Goal: Obtain resource: Obtain resource

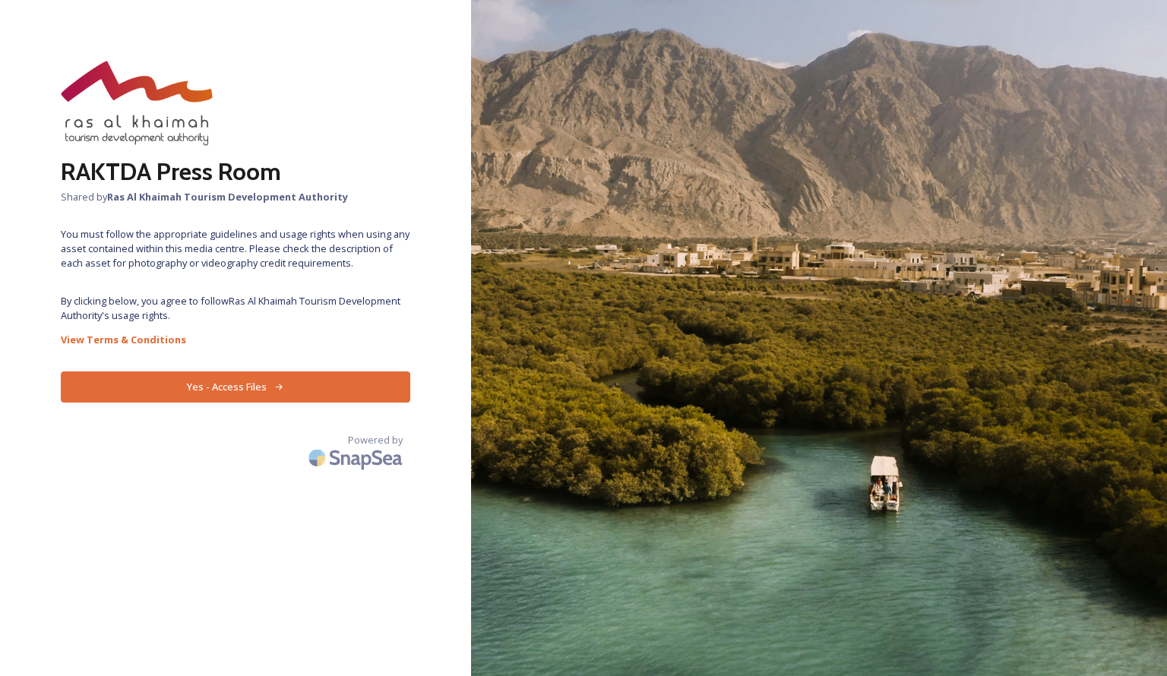
click at [250, 393] on button "Yes - Access Files" at bounding box center [235, 387] width 349 height 31
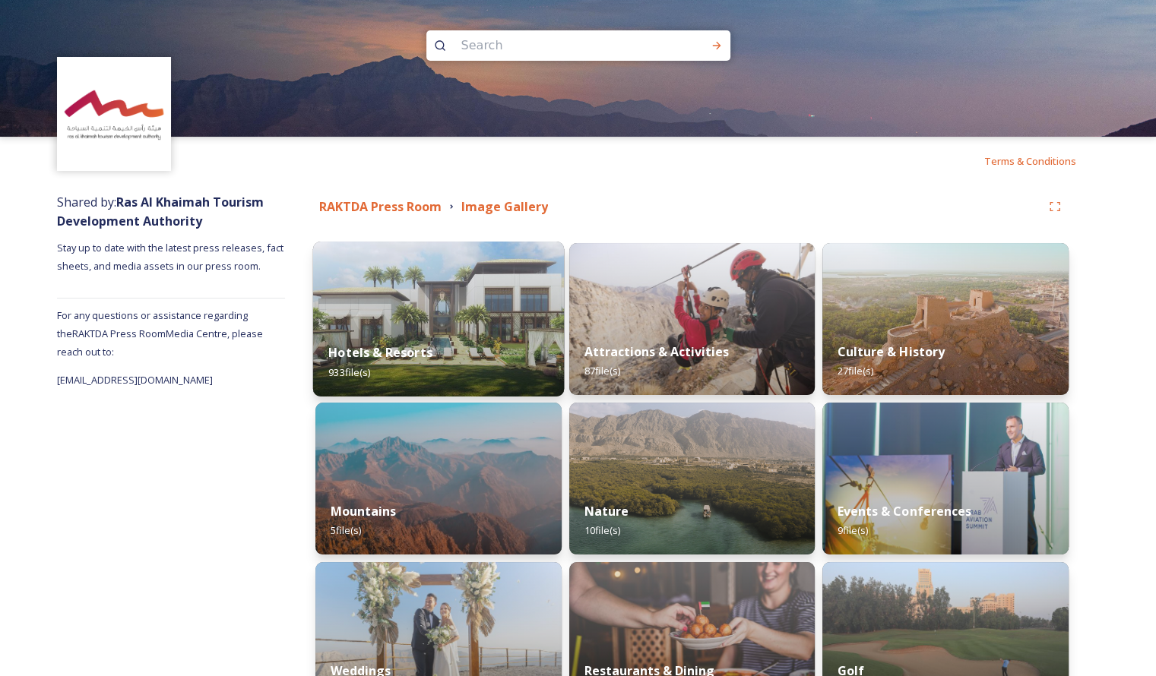
click at [445, 323] on img at bounding box center [438, 319] width 251 height 155
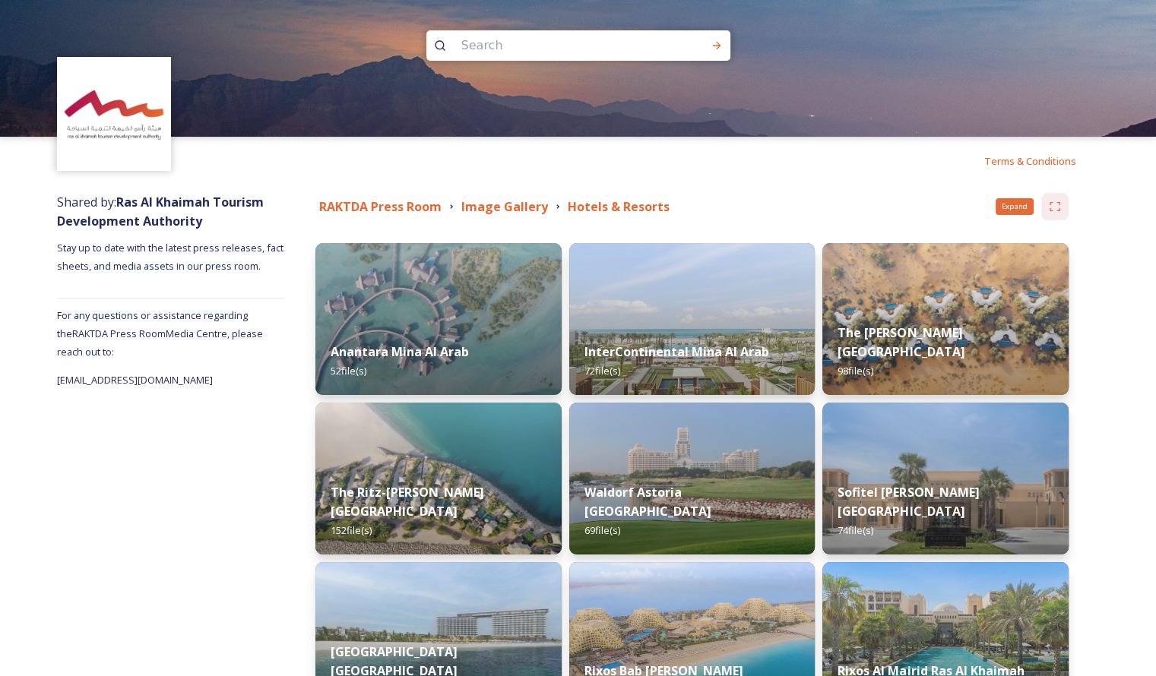
click at [1055, 204] on icon at bounding box center [1054, 207] width 12 height 12
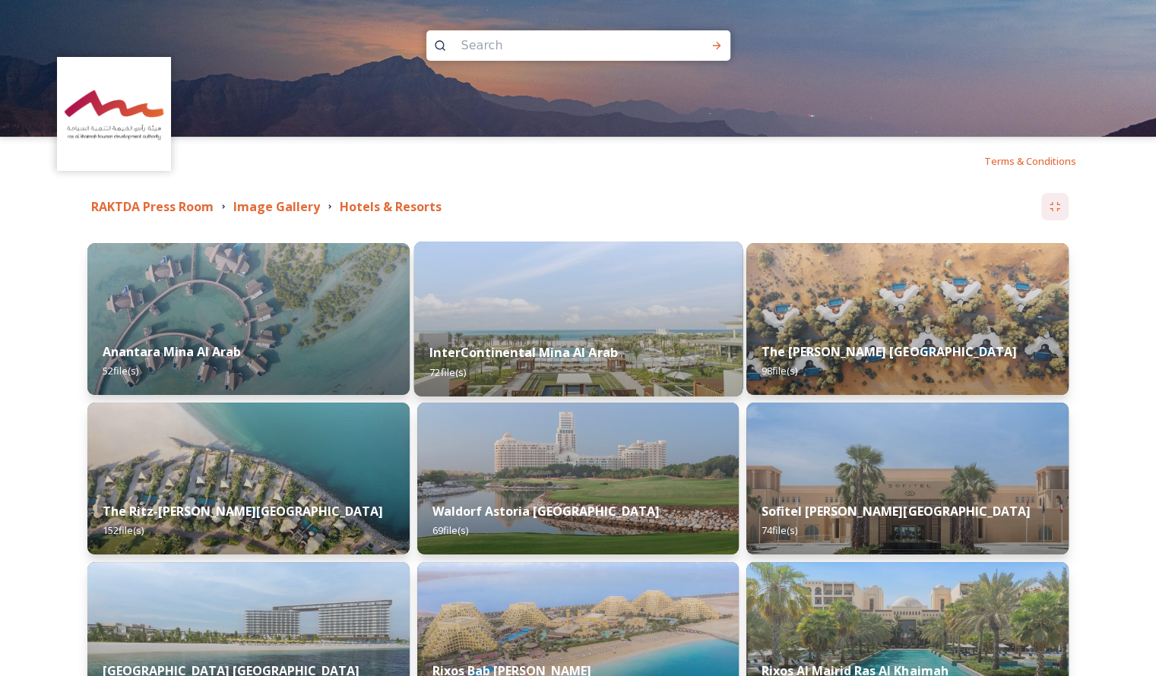
click at [549, 314] on img at bounding box center [577, 319] width 328 height 155
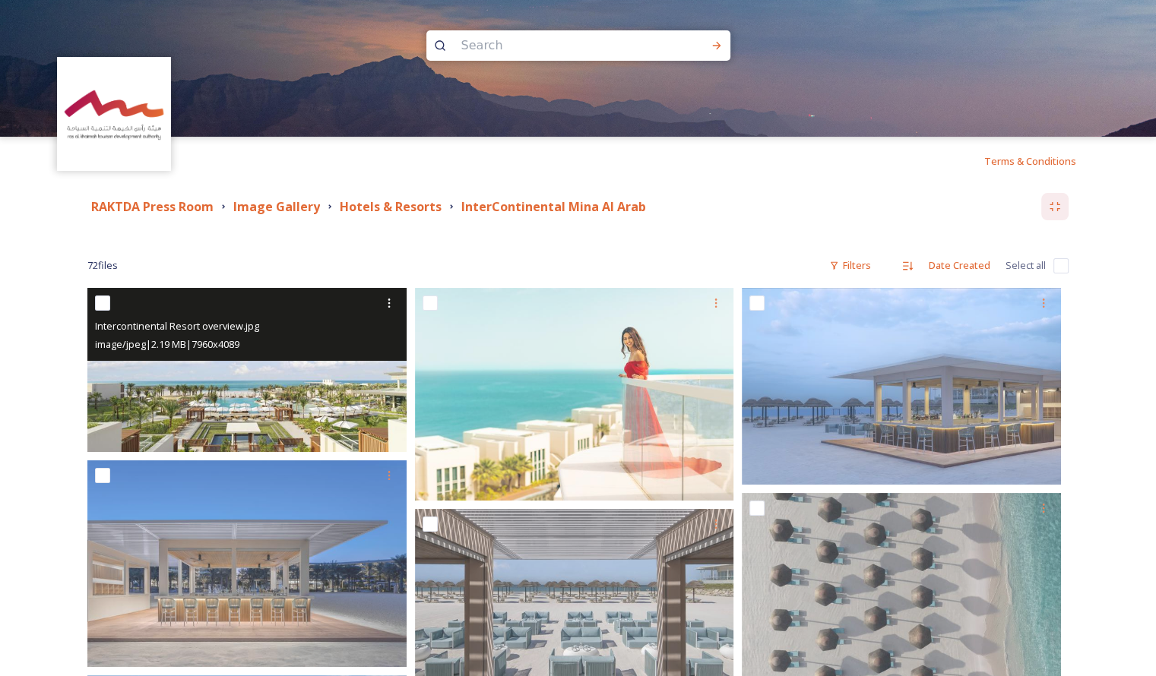
click at [102, 301] on input "checkbox" at bounding box center [102, 303] width 15 height 15
checkbox input "true"
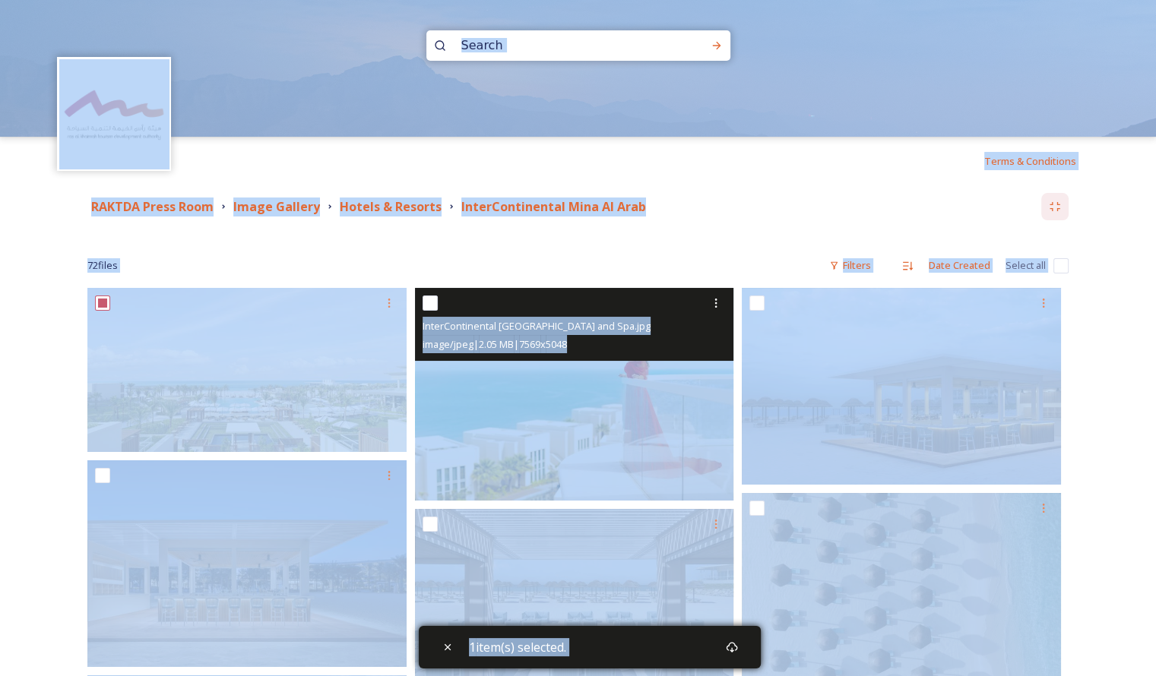
click at [429, 301] on input "checkbox" at bounding box center [429, 303] width 15 height 15
checkbox input "true"
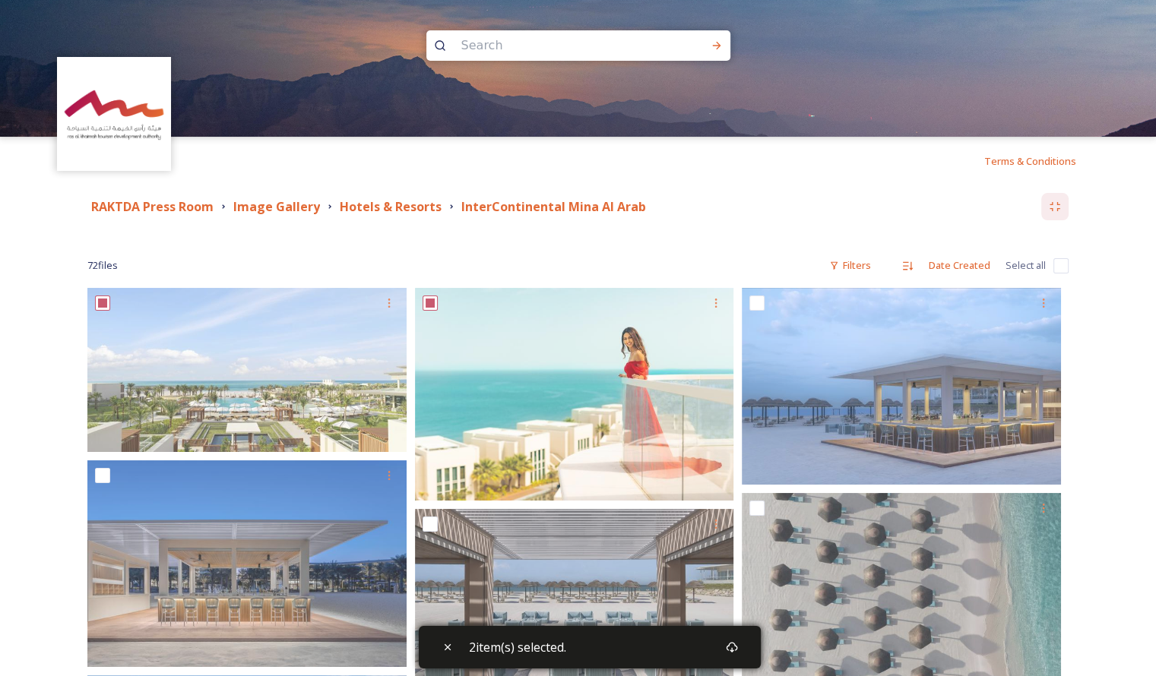
click at [1058, 267] on input "checkbox" at bounding box center [1060, 265] width 15 height 15
checkbox input "true"
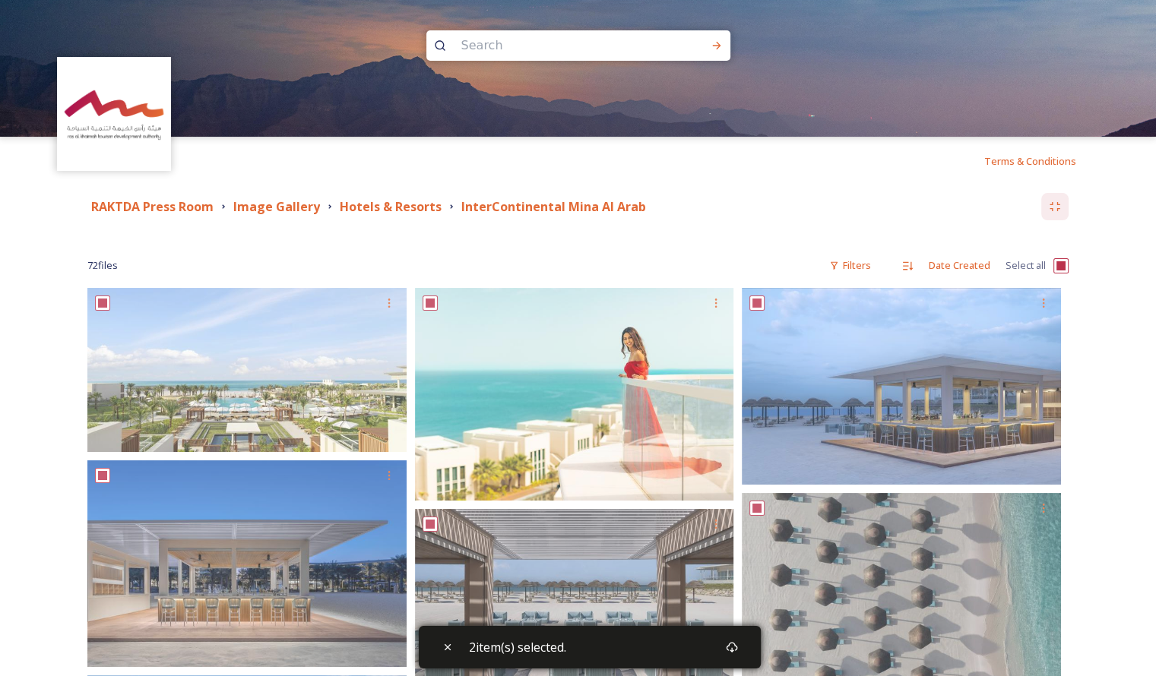
checkbox input "true"
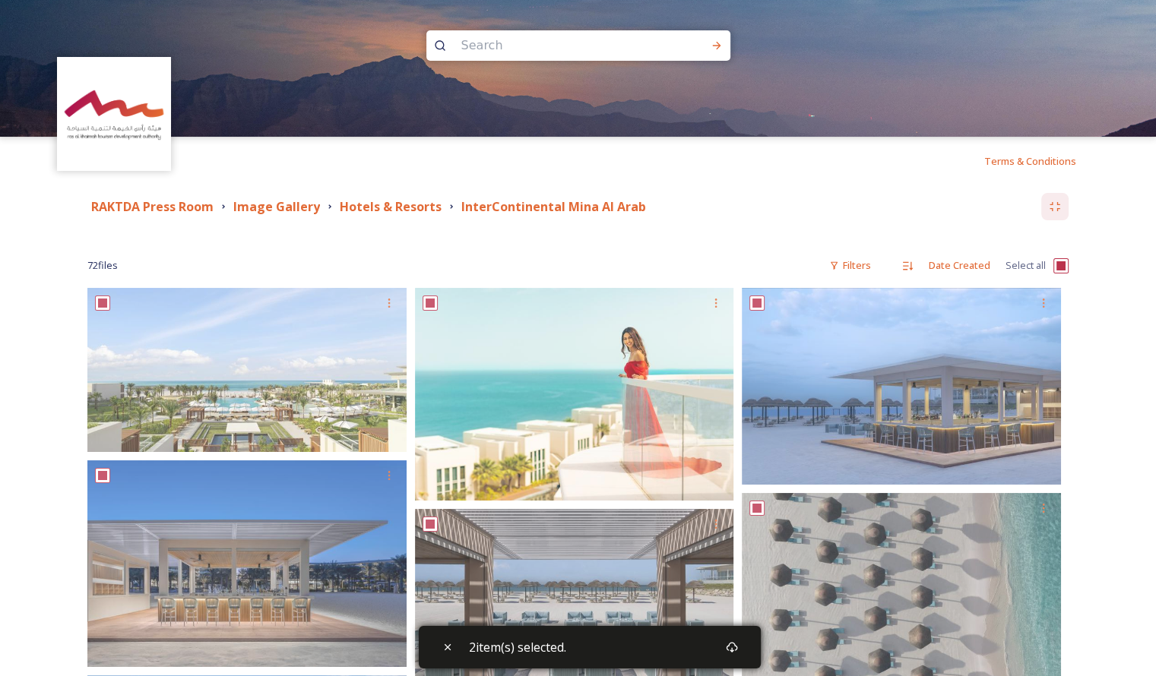
checkbox input "true"
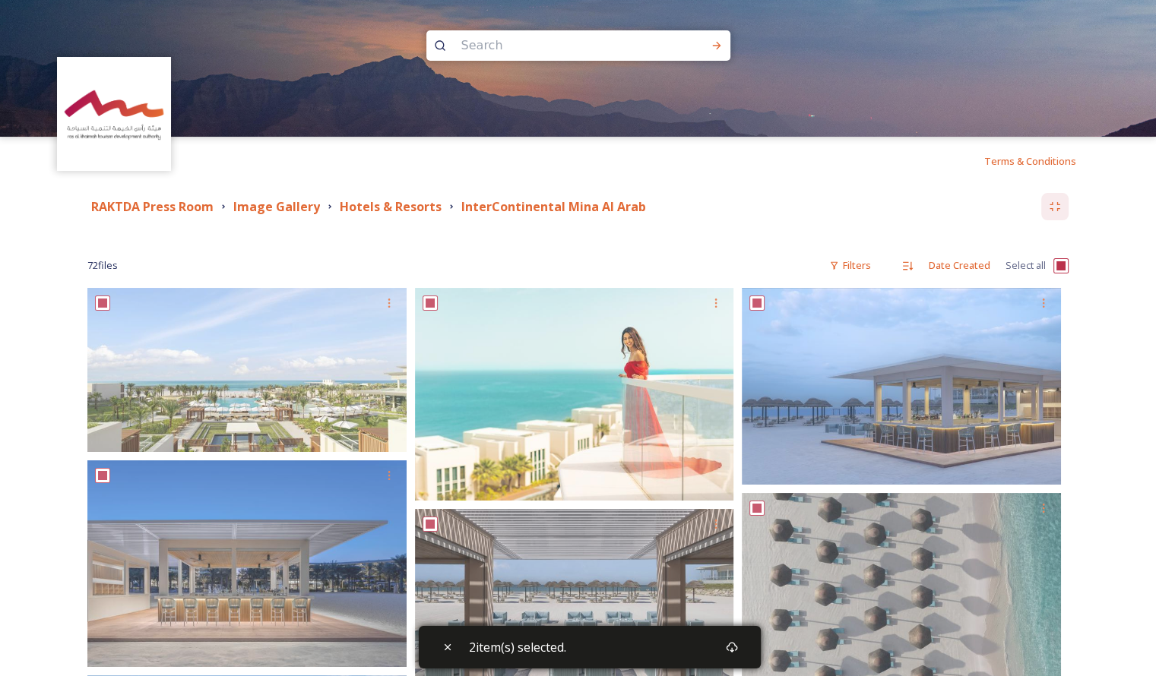
checkbox input "true"
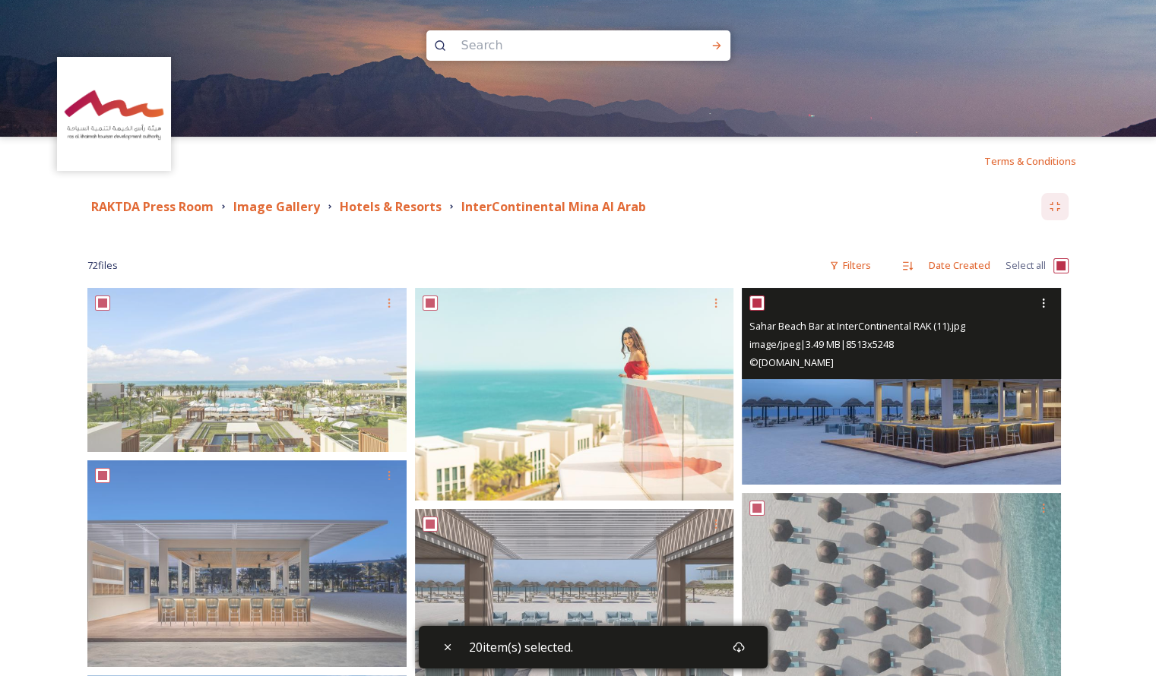
scroll to position [456, 0]
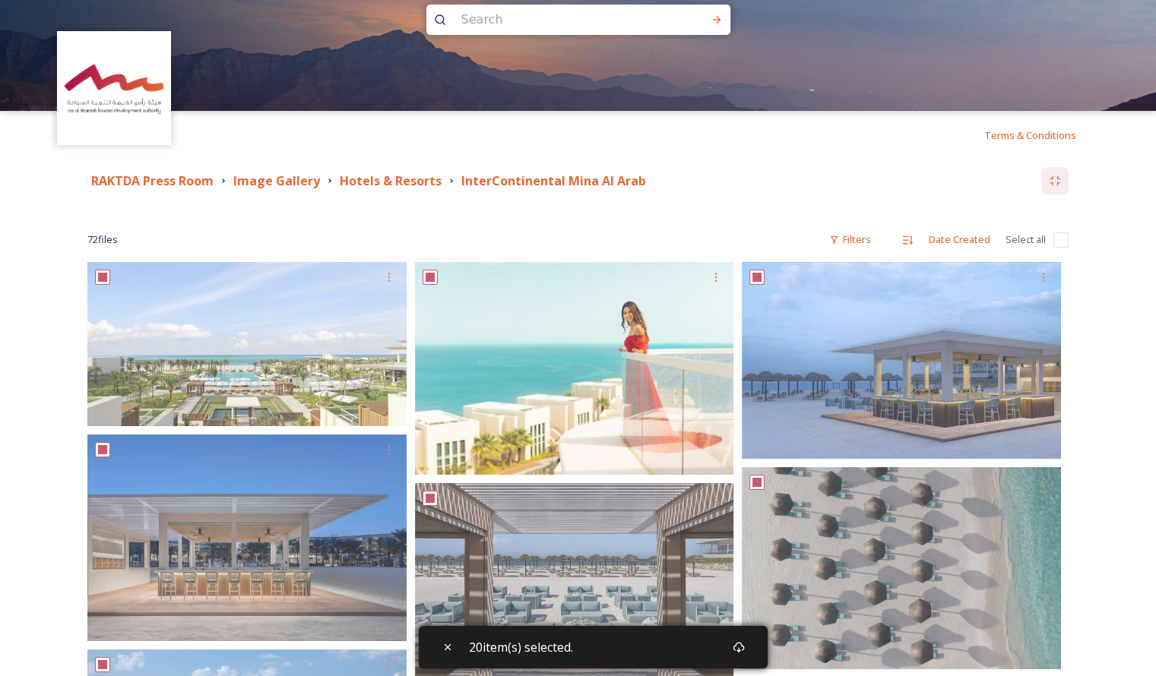
scroll to position [0, 0]
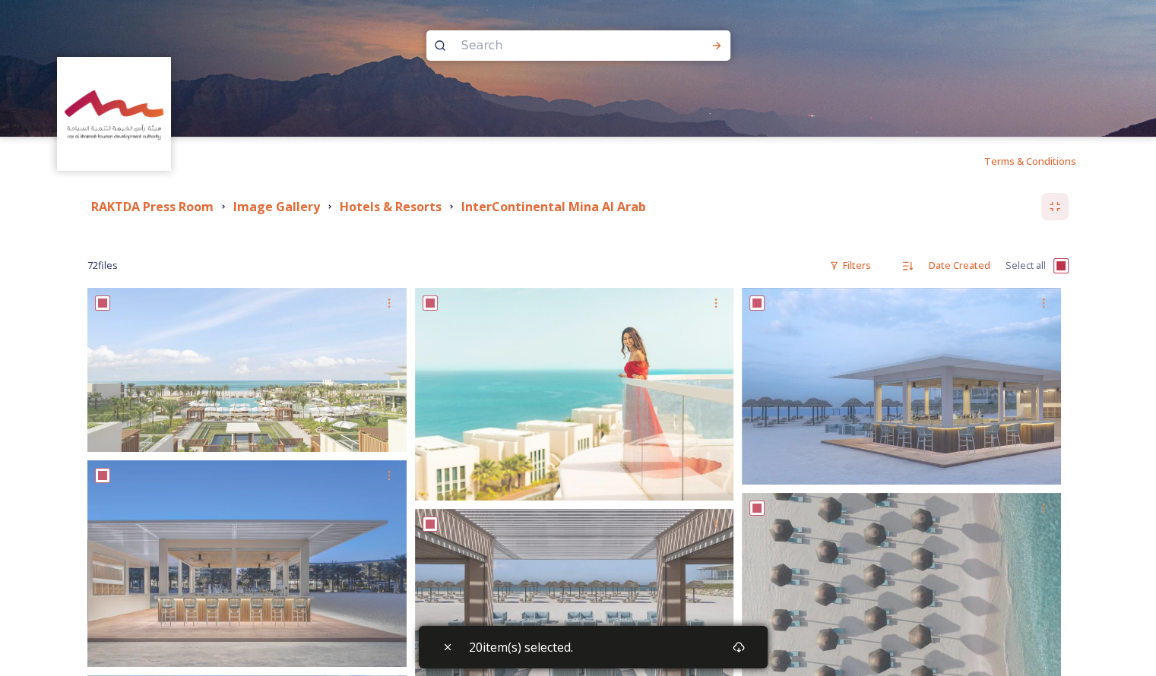
checkbox input "true"
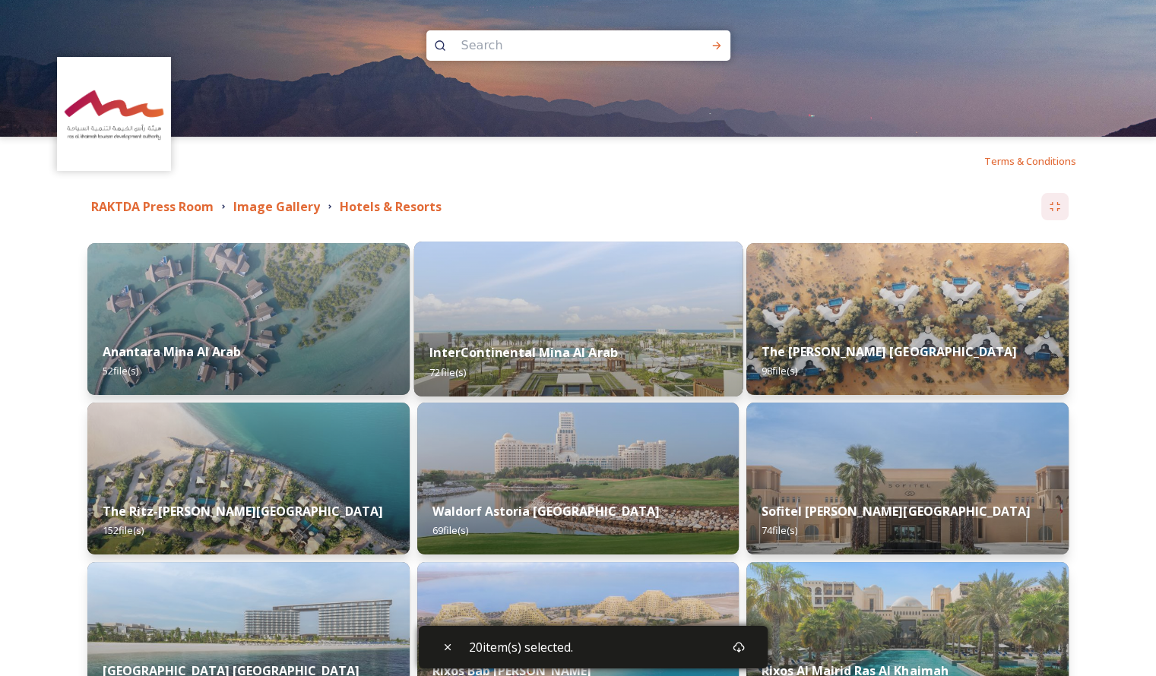
click at [571, 324] on img at bounding box center [577, 319] width 328 height 155
click at [176, 204] on strong "RAKTDA Press Room" at bounding box center [152, 206] width 122 height 17
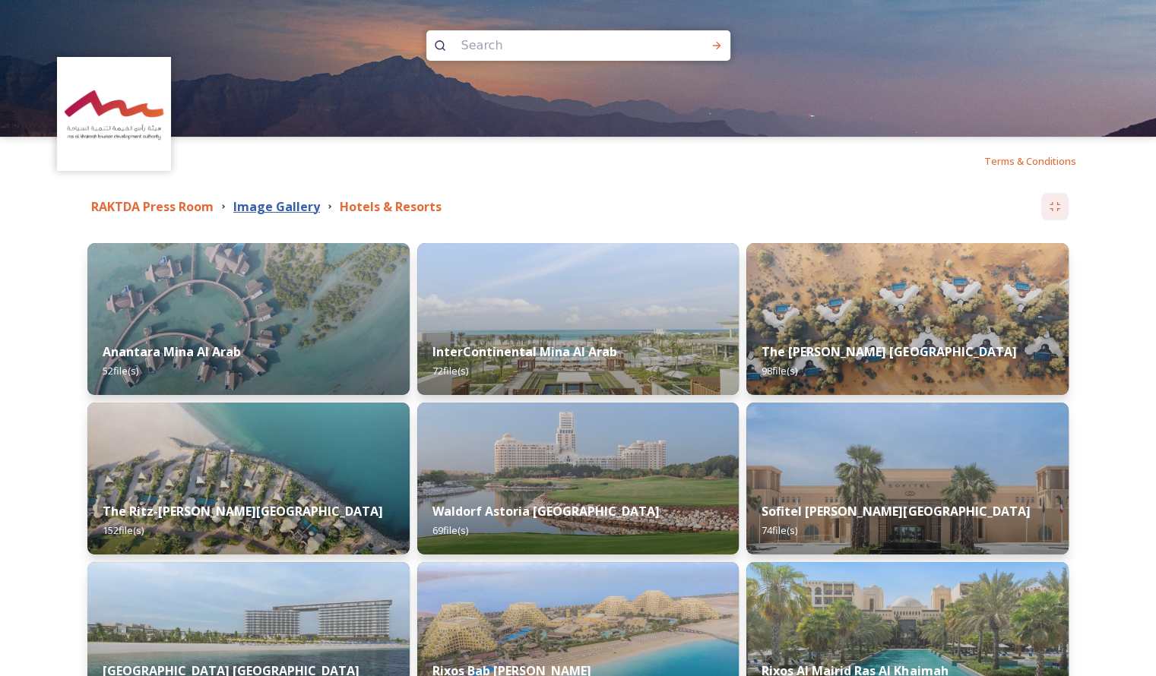
click at [295, 204] on strong "Image Gallery" at bounding box center [276, 206] width 87 height 17
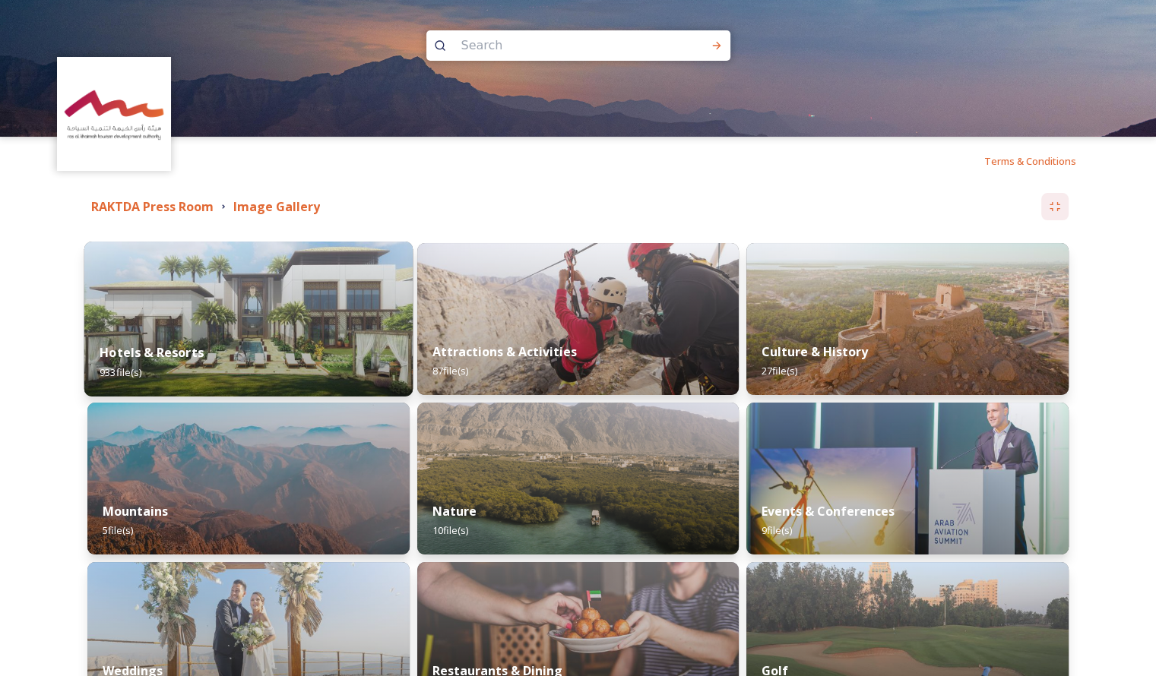
click at [253, 309] on img at bounding box center [248, 319] width 328 height 155
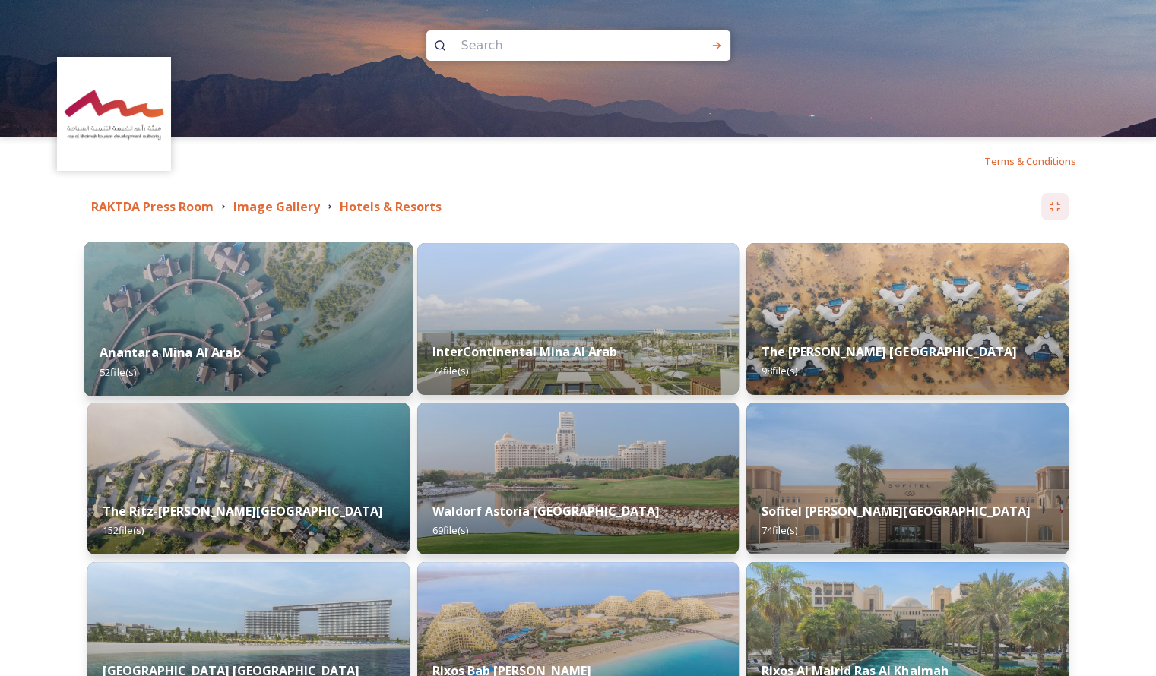
click at [213, 303] on img at bounding box center [248, 319] width 328 height 155
